Goal: Task Accomplishment & Management: Manage account settings

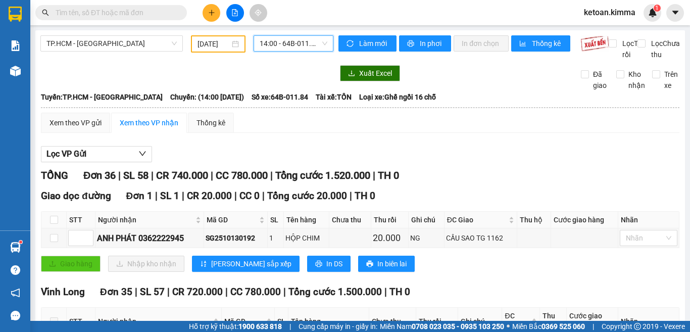
drag, startPoint x: 0, startPoint y: 0, endPoint x: 481, endPoint y: 204, distance: 523.0
click at [652, 13] on img at bounding box center [652, 12] width 9 height 9
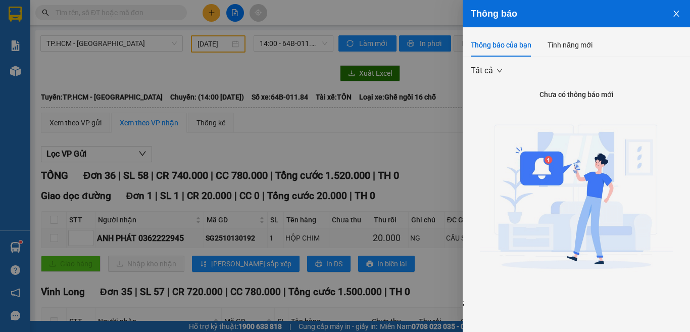
click at [497, 43] on div "Thông báo của bạn" at bounding box center [501, 44] width 61 height 11
click at [680, 13] on icon "close" at bounding box center [676, 14] width 8 height 8
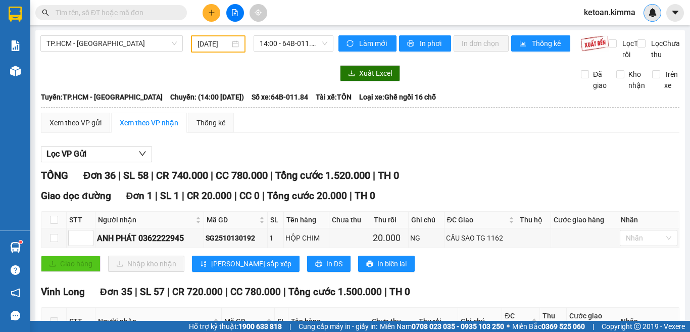
click at [655, 13] on img at bounding box center [652, 12] width 9 height 9
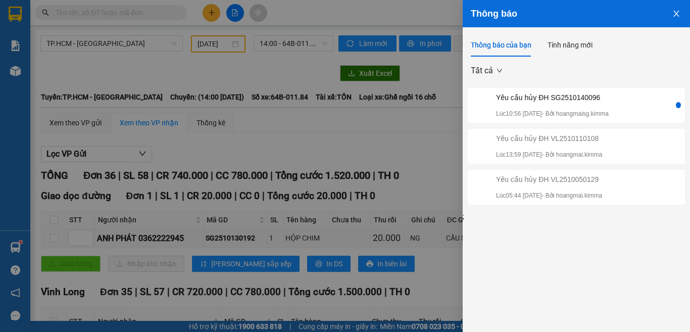
click at [557, 95] on div "Yêu cầu hủy ĐH SG2510140096" at bounding box center [552, 97] width 113 height 11
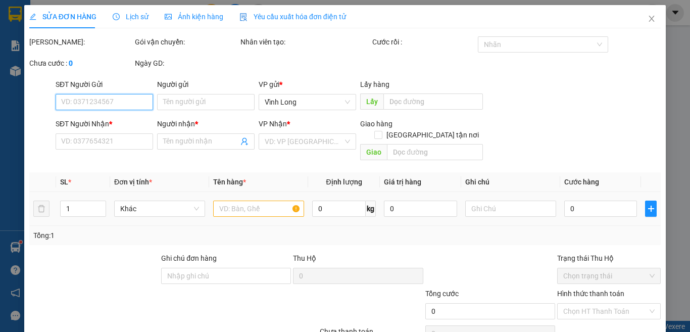
type input "BÁN LẺ KHÔNG GIAO HOÁ ĐƠN"
type input "0000000000"
type input "SAIIIIIIIIIIIIIIIIIIIIIIIIIII"
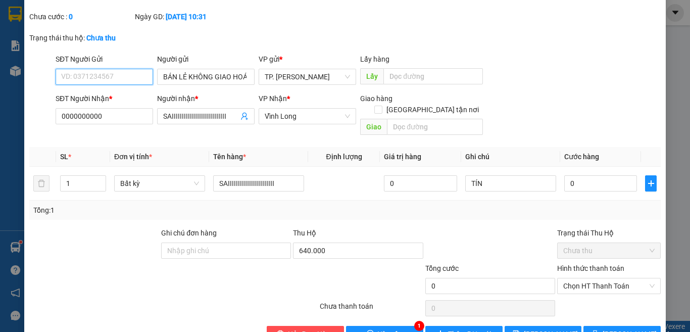
scroll to position [65, 0]
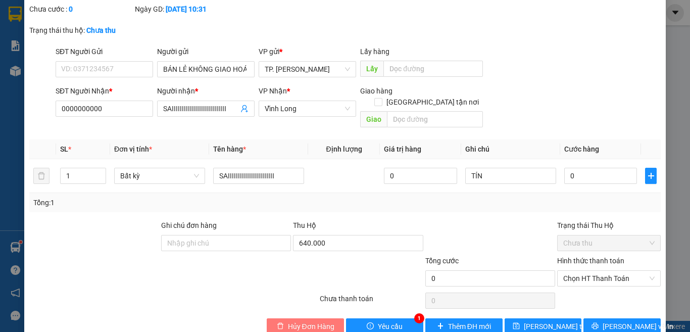
click at [306, 321] on span "Hủy Đơn Hàng" at bounding box center [311, 326] width 46 height 11
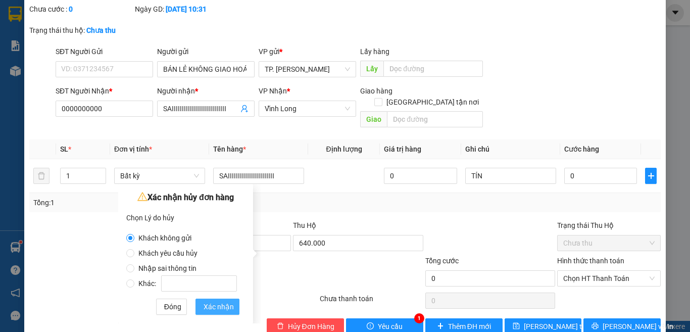
click at [203, 308] on button "Xác nhận" at bounding box center [218, 307] width 44 height 16
